Goal: Transaction & Acquisition: Purchase product/service

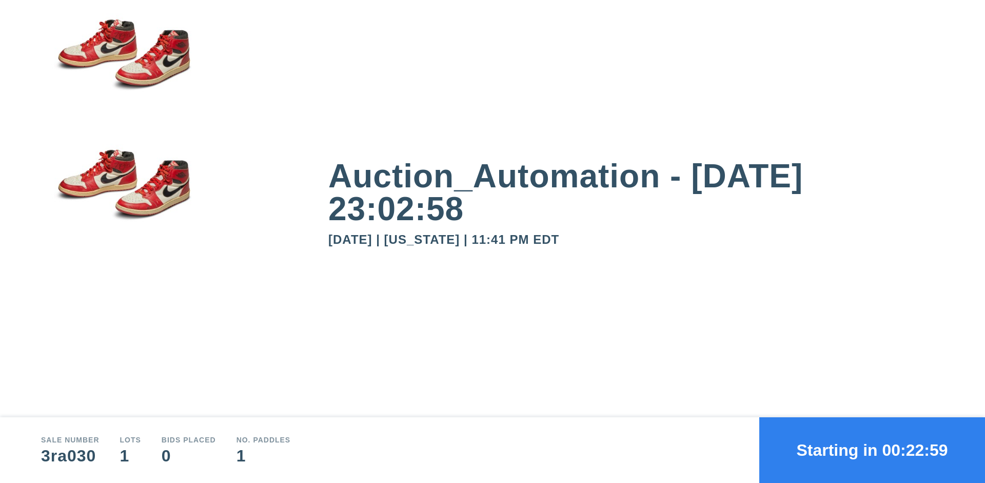
click at [872, 450] on button "Starting in 00:22:59" at bounding box center [872, 450] width 226 height 66
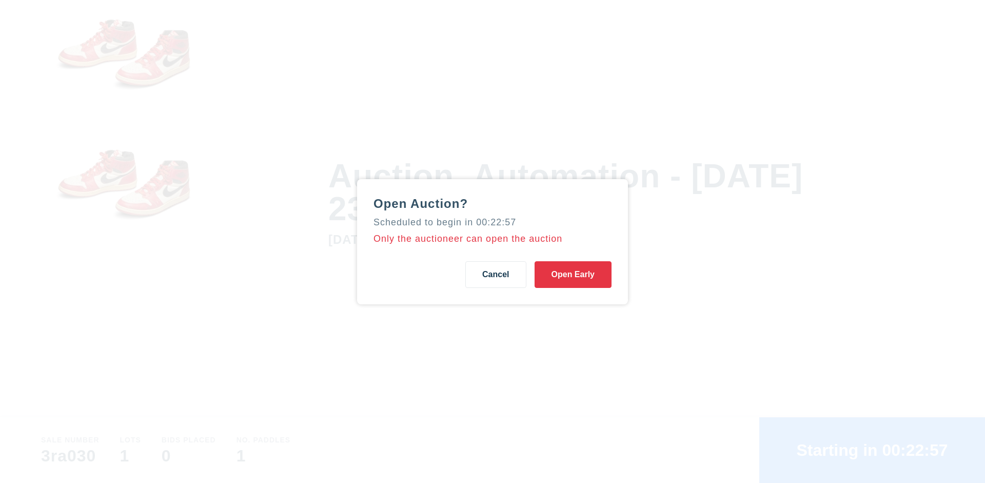
click at [573, 274] on button "Open Early" at bounding box center [572, 274] width 77 height 27
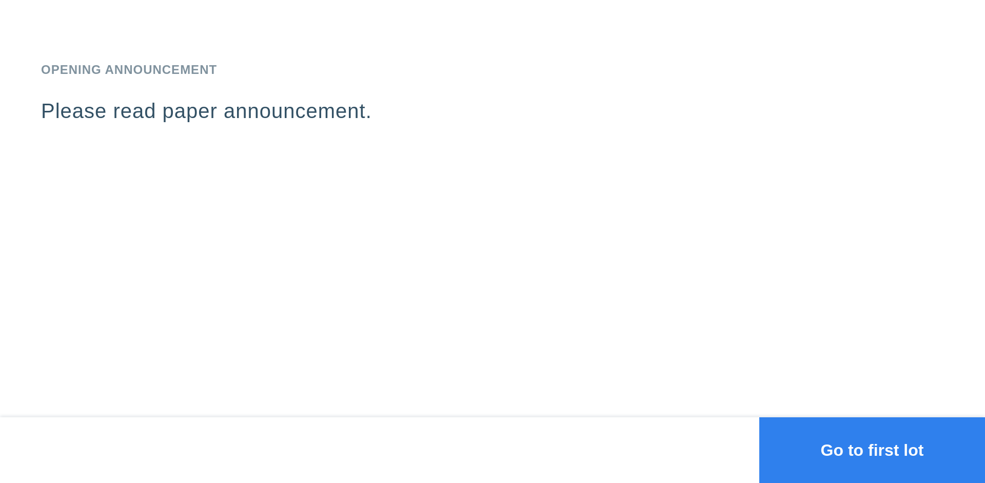
click at [872, 450] on button "Go to first lot" at bounding box center [872, 450] width 226 height 66
